Goal: Task Accomplishment & Management: Use online tool/utility

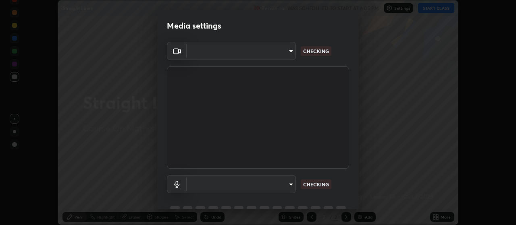
scroll to position [39, 0]
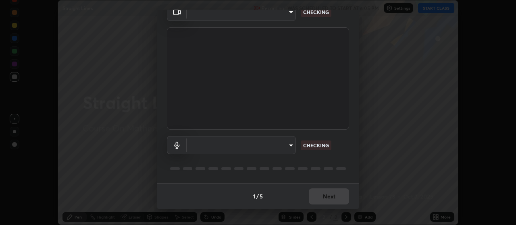
type input "3e5056c2a5089135895bc4c4a255db0b70d8554b8403b25f22c45efb2ce91884"
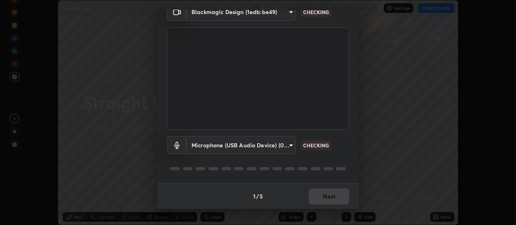
click at [209, 150] on body "Erase all Straight Lines Recording WAS SCHEDULED TO START AT 6:05 PM Settings S…" at bounding box center [258, 112] width 516 height 225
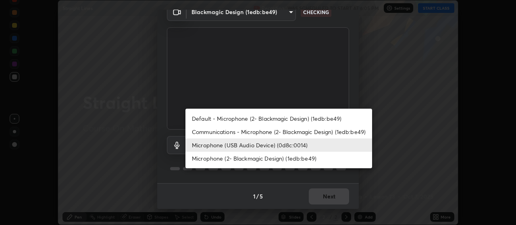
click at [210, 133] on li "Communications - Microphone (2- Blackmagic Design) (1edb:be49)" at bounding box center [278, 131] width 187 height 13
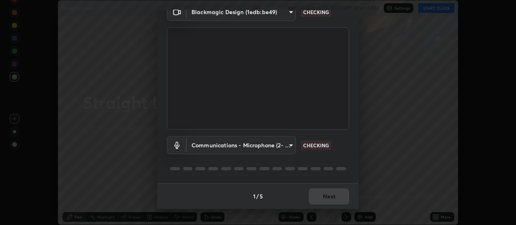
click at [207, 145] on body "Erase all Straight Lines Recording WAS SCHEDULED TO START AT 6:05 PM Settings S…" at bounding box center [258, 112] width 516 height 225
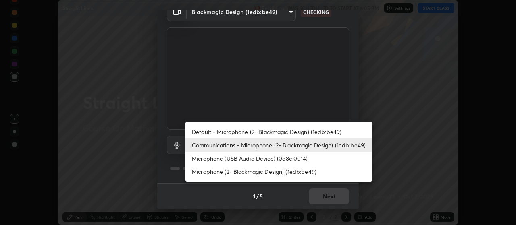
click at [211, 161] on li "Microphone (USB Audio Device) (0d8c:0014)" at bounding box center [278, 158] width 187 height 13
type input "59a2f7d3e3ff76d48a9e38036df9e67befd3407334716a6d87dab12f344bb213"
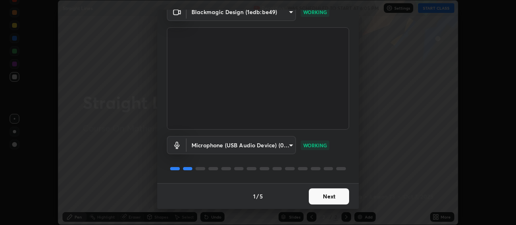
click at [204, 147] on body "Erase all Straight Lines Recording WAS SCHEDULED TO START AT 6:05 PM Settings S…" at bounding box center [258, 112] width 516 height 225
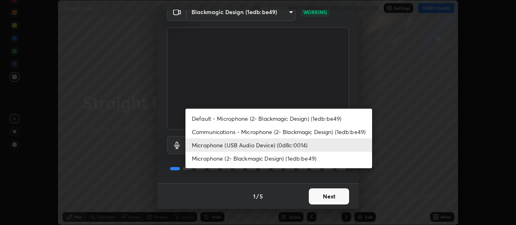
click at [216, 181] on div at bounding box center [258, 112] width 516 height 225
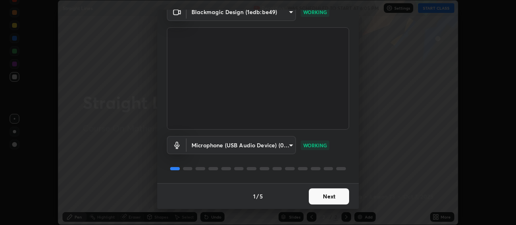
click at [312, 195] on button "Next" at bounding box center [329, 197] width 40 height 16
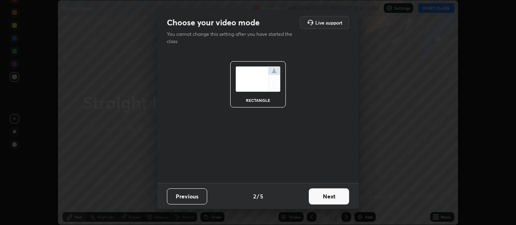
scroll to position [0, 0]
click at [324, 198] on button "Next" at bounding box center [329, 197] width 40 height 16
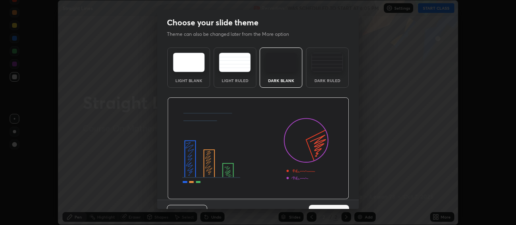
click at [333, 205] on button "Next" at bounding box center [329, 213] width 40 height 16
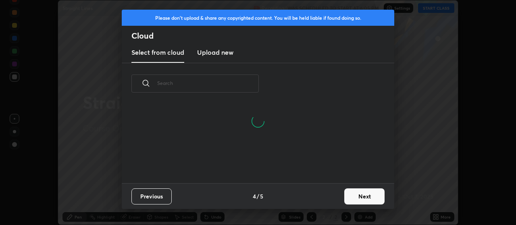
click at [348, 198] on button "Next" at bounding box center [364, 197] width 40 height 16
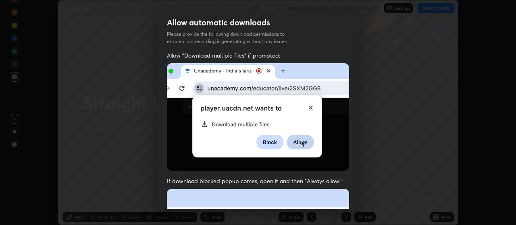
click at [351, 196] on div "Allow "Download multiple files" if prompted: If download blocked popup comes, o…" at bounding box center [258, 221] width 202 height 339
click at [350, 196] on div "Allow "Download multiple files" if prompted: If download blocked popup comes, o…" at bounding box center [258, 221] width 202 height 339
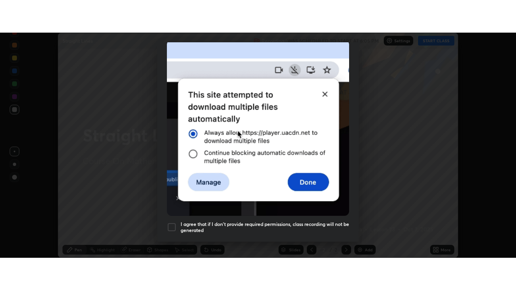
scroll to position [204, 0]
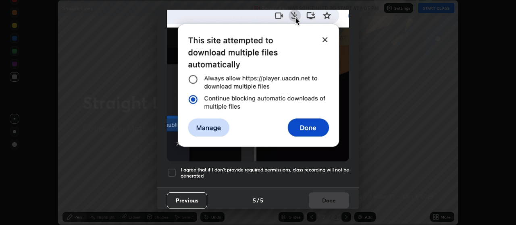
click at [304, 167] on h5 "I agree that if I don't provide required permissions, class recording will not …" at bounding box center [265, 173] width 168 height 12
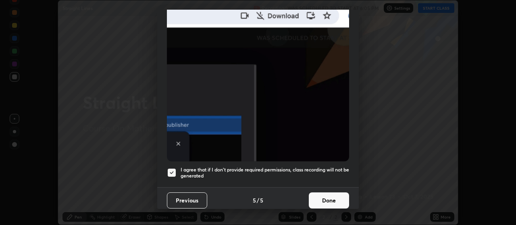
click at [322, 197] on button "Done" at bounding box center [329, 201] width 40 height 16
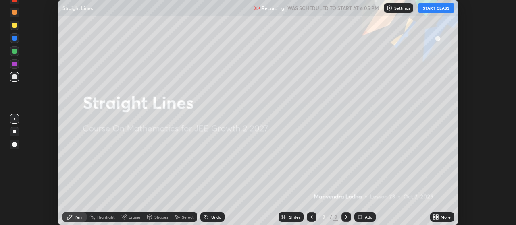
click at [436, 217] on icon at bounding box center [435, 217] width 6 height 6
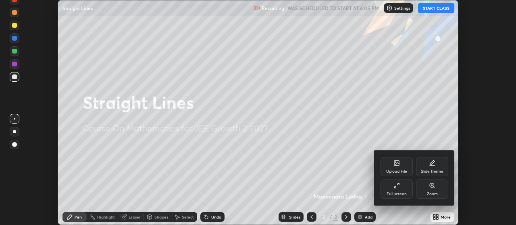
click at [388, 192] on div "Full screen" at bounding box center [396, 194] width 20 height 4
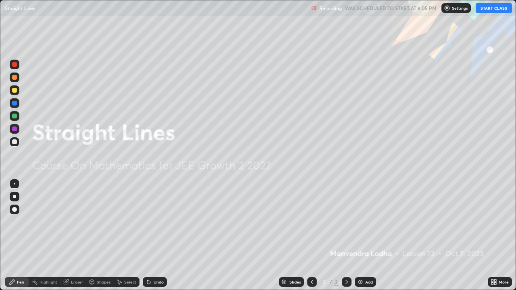
scroll to position [290, 516]
click at [490, 5] on button "START CLASS" at bounding box center [494, 8] width 36 height 10
click at [366, 225] on div "Add" at bounding box center [369, 282] width 8 height 4
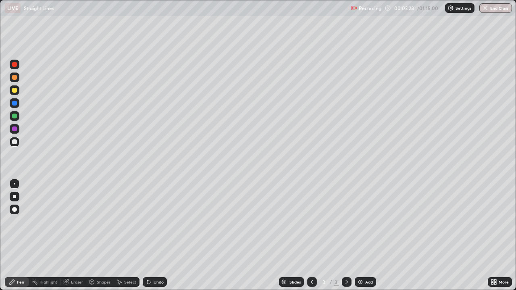
click at [17, 90] on div at bounding box center [14, 90] width 5 height 5
click at [14, 116] on div at bounding box center [14, 116] width 5 height 5
click at [19, 143] on div at bounding box center [15, 142] width 10 height 10
click at [18, 131] on div at bounding box center [15, 129] width 10 height 10
click at [370, 225] on div "Add" at bounding box center [369, 282] width 8 height 4
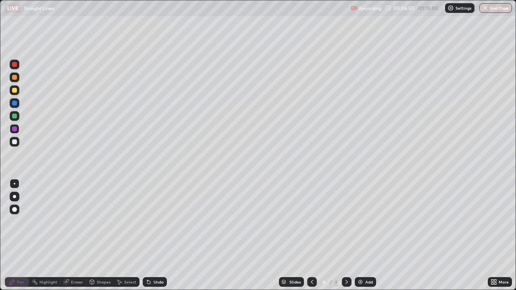
click at [17, 92] on div at bounding box center [15, 90] width 10 height 10
click at [14, 114] on div at bounding box center [14, 116] width 5 height 5
click at [13, 142] on div at bounding box center [14, 141] width 5 height 5
click at [363, 225] on div "Add" at bounding box center [365, 282] width 21 height 10
click at [16, 89] on div at bounding box center [14, 90] width 5 height 5
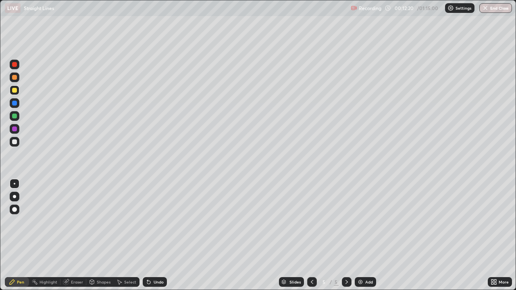
click at [99, 225] on div "Shapes" at bounding box center [104, 282] width 14 height 4
click at [77, 225] on div "Eraser" at bounding box center [77, 282] width 12 height 4
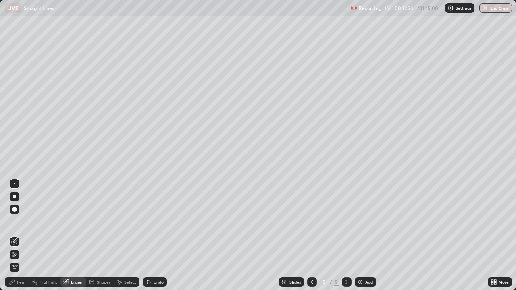
click at [18, 225] on div "Pen" at bounding box center [20, 282] width 7 height 4
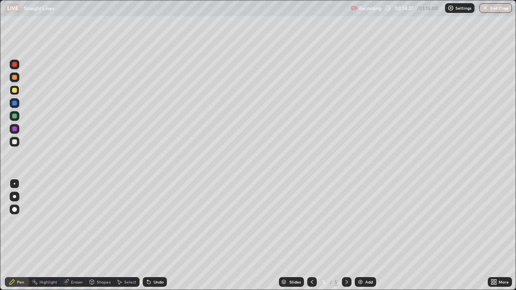
click at [368, 225] on div "Add" at bounding box center [369, 282] width 8 height 4
click at [371, 225] on div "Add" at bounding box center [369, 282] width 8 height 4
click at [12, 118] on div at bounding box center [14, 116] width 5 height 5
click at [15, 141] on div at bounding box center [14, 141] width 5 height 5
click at [16, 129] on div at bounding box center [14, 129] width 5 height 5
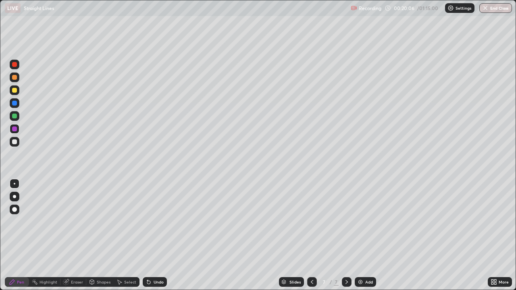
click at [15, 115] on div at bounding box center [14, 116] width 5 height 5
click at [15, 127] on div at bounding box center [14, 129] width 5 height 5
click at [370, 225] on div "Add" at bounding box center [369, 282] width 8 height 4
click at [15, 89] on div at bounding box center [14, 90] width 5 height 5
click at [17, 142] on div at bounding box center [15, 142] width 10 height 10
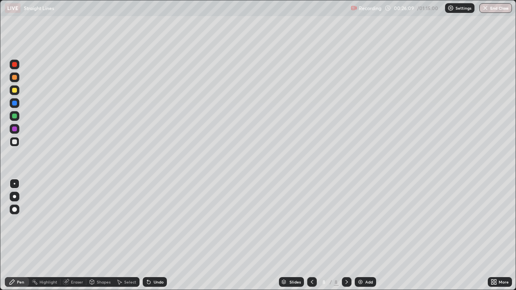
click at [158, 225] on div "Undo" at bounding box center [159, 282] width 10 height 4
click at [157, 225] on div "Undo" at bounding box center [159, 282] width 10 height 4
click at [14, 118] on div at bounding box center [14, 116] width 5 height 5
click at [367, 225] on div "Add" at bounding box center [369, 282] width 8 height 4
click at [18, 90] on div at bounding box center [15, 90] width 10 height 10
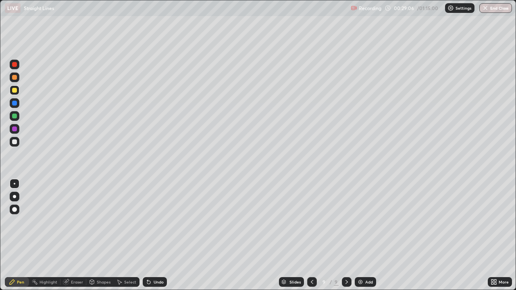
click at [16, 141] on div at bounding box center [14, 141] width 5 height 5
click at [15, 116] on div at bounding box center [14, 116] width 5 height 5
click at [18, 142] on div at bounding box center [15, 142] width 10 height 10
click at [368, 225] on div "Add" at bounding box center [369, 282] width 8 height 4
click at [314, 225] on div at bounding box center [312, 282] width 10 height 10
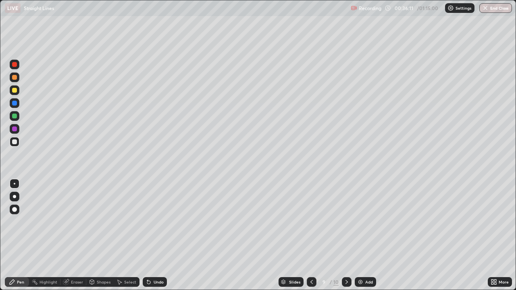
click at [346, 225] on icon at bounding box center [346, 282] width 6 height 6
click at [17, 117] on div at bounding box center [15, 116] width 10 height 10
click at [15, 142] on div at bounding box center [14, 141] width 5 height 5
click at [311, 225] on icon at bounding box center [311, 282] width 6 height 6
click at [346, 225] on icon at bounding box center [346, 282] width 6 height 6
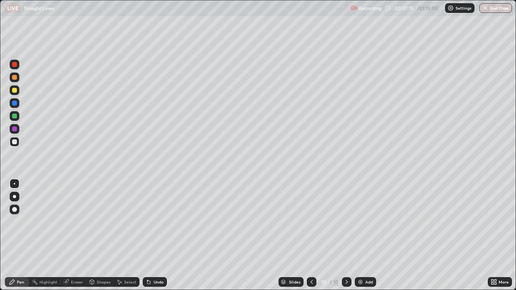
click at [16, 129] on div at bounding box center [14, 129] width 5 height 5
click at [365, 225] on div "Add" at bounding box center [369, 282] width 8 height 4
click at [17, 91] on div at bounding box center [14, 90] width 5 height 5
click at [158, 225] on div "Undo" at bounding box center [159, 282] width 10 height 4
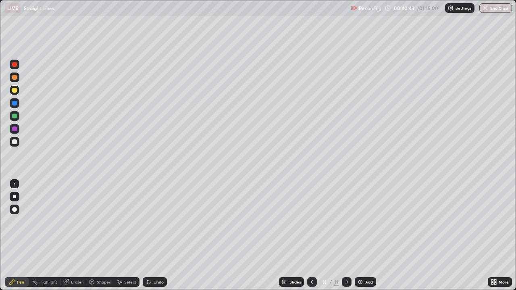
click at [13, 142] on div at bounding box center [14, 141] width 5 height 5
click at [19, 117] on div at bounding box center [15, 116] width 10 height 10
click at [363, 225] on div "Add" at bounding box center [365, 282] width 21 height 10
click at [14, 91] on div at bounding box center [14, 90] width 5 height 5
click at [14, 141] on div at bounding box center [14, 141] width 5 height 5
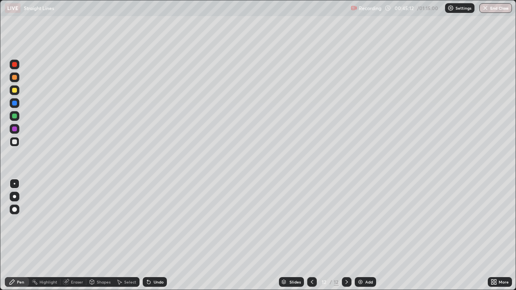
click at [15, 130] on div at bounding box center [14, 129] width 5 height 5
click at [19, 143] on div at bounding box center [15, 142] width 10 height 10
click at [16, 129] on div at bounding box center [14, 129] width 5 height 5
click at [156, 225] on div "Undo" at bounding box center [155, 282] width 24 height 10
click at [15, 116] on div at bounding box center [14, 116] width 5 height 5
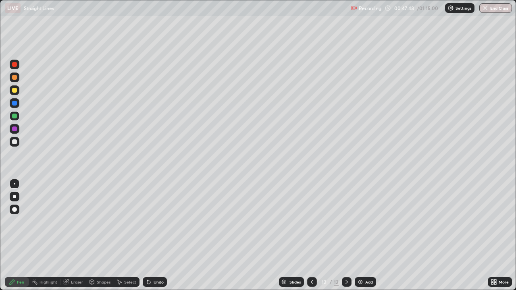
click at [17, 90] on div at bounding box center [15, 90] width 10 height 10
click at [363, 225] on img at bounding box center [360, 282] width 6 height 6
click at [15, 90] on div at bounding box center [14, 90] width 5 height 5
click at [17, 142] on div at bounding box center [14, 141] width 5 height 5
click at [15, 90] on div at bounding box center [14, 90] width 5 height 5
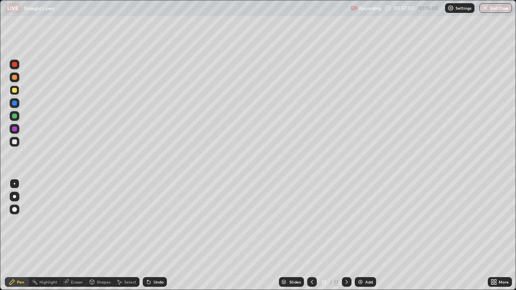
click at [367, 225] on div "Add" at bounding box center [369, 282] width 8 height 4
click at [15, 143] on div at bounding box center [14, 141] width 5 height 5
click at [19, 116] on div at bounding box center [15, 116] width 10 height 10
click at [16, 130] on div at bounding box center [14, 129] width 5 height 5
click at [13, 142] on div at bounding box center [14, 141] width 5 height 5
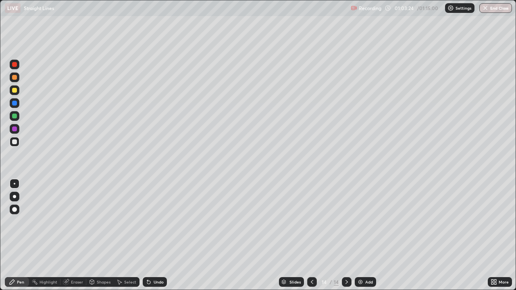
click at [16, 117] on div at bounding box center [14, 116] width 5 height 5
click at [367, 225] on div "Add" at bounding box center [369, 282] width 8 height 4
click at [18, 91] on div at bounding box center [15, 90] width 10 height 10
click at [11, 119] on div at bounding box center [15, 116] width 10 height 10
click at [366, 225] on div "Add" at bounding box center [365, 282] width 21 height 10
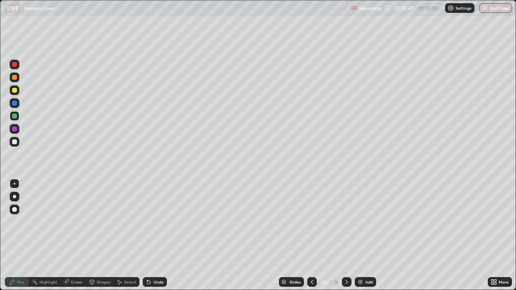
click at [18, 93] on div at bounding box center [15, 90] width 10 height 10
click at [16, 143] on div at bounding box center [14, 141] width 5 height 5
click at [15, 129] on div at bounding box center [14, 129] width 5 height 5
click at [14, 116] on div at bounding box center [14, 116] width 5 height 5
click at [76, 225] on div "Eraser" at bounding box center [77, 282] width 12 height 4
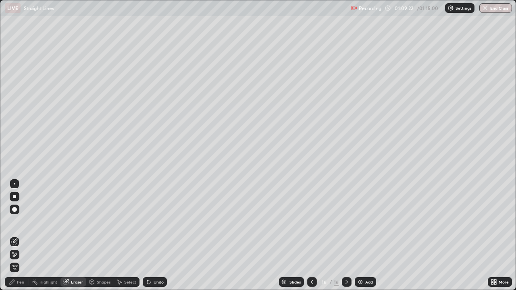
click at [18, 225] on div "Pen" at bounding box center [20, 282] width 7 height 4
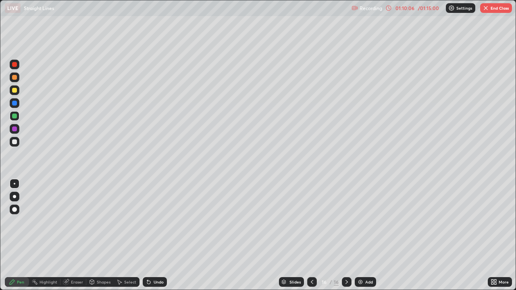
click at [158, 225] on div "Undo" at bounding box center [159, 282] width 10 height 4
click at [496, 8] on button "End Class" at bounding box center [496, 8] width 32 height 10
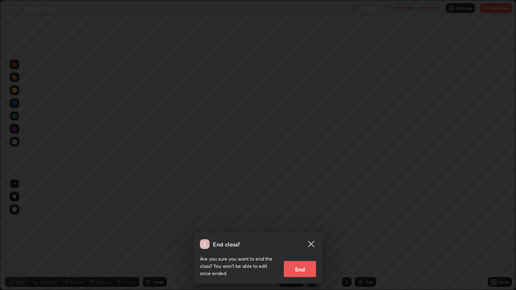
click at [307, 225] on button "End" at bounding box center [300, 269] width 32 height 16
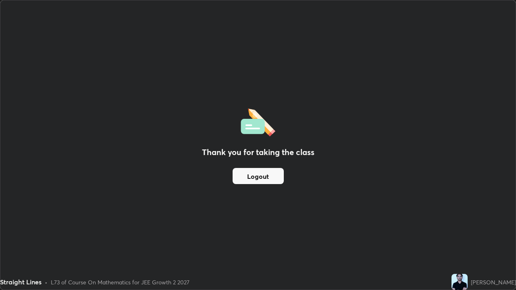
click at [274, 175] on button "Logout" at bounding box center [258, 176] width 51 height 16
click at [270, 175] on button "Logout" at bounding box center [258, 176] width 51 height 16
